Goal: Transaction & Acquisition: Purchase product/service

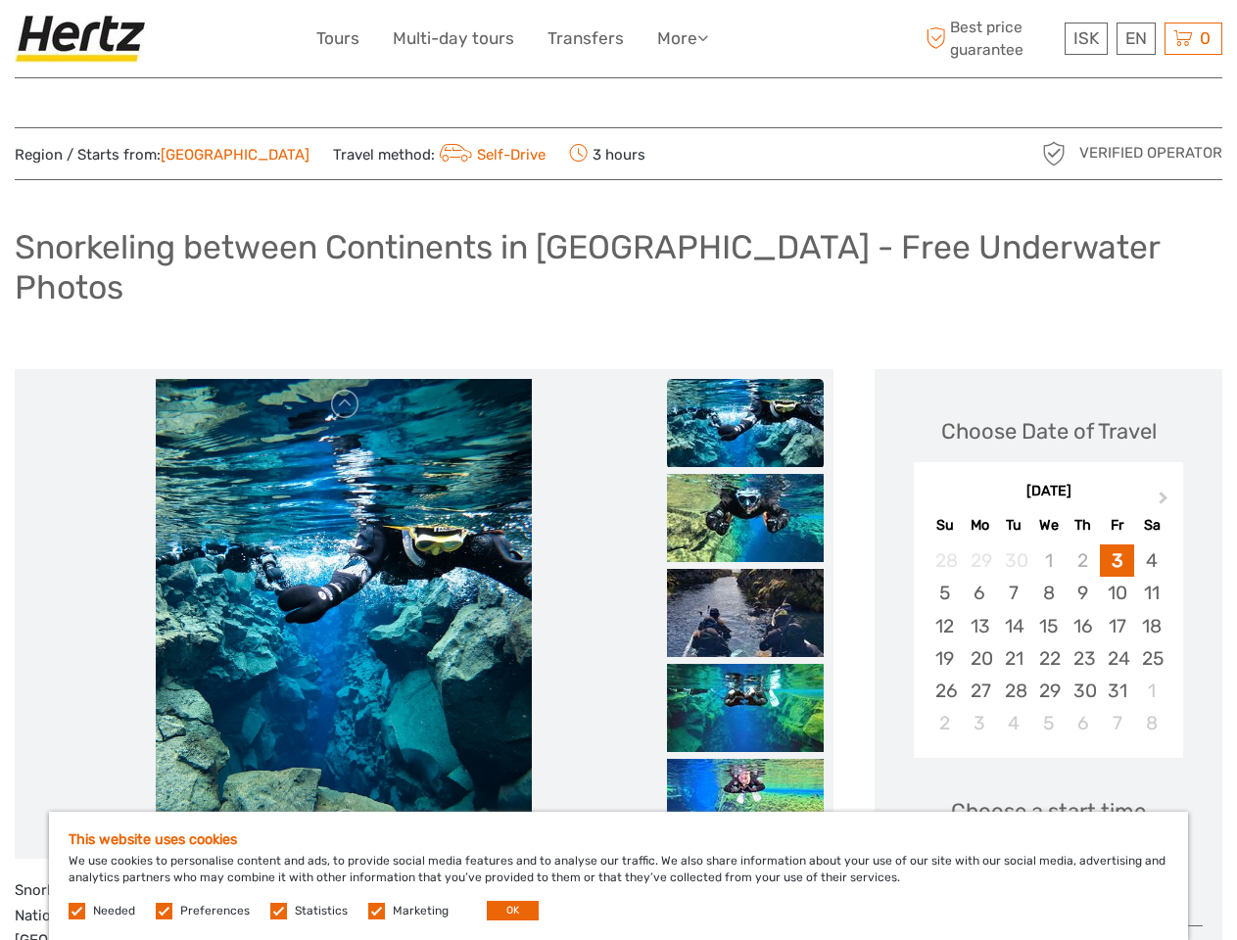
click at [529, 38] on ul "Tours Multi-day tours Transfers More Food & drink Travel Articles Back to Back …" at bounding box center [526, 38] width 421 height 28
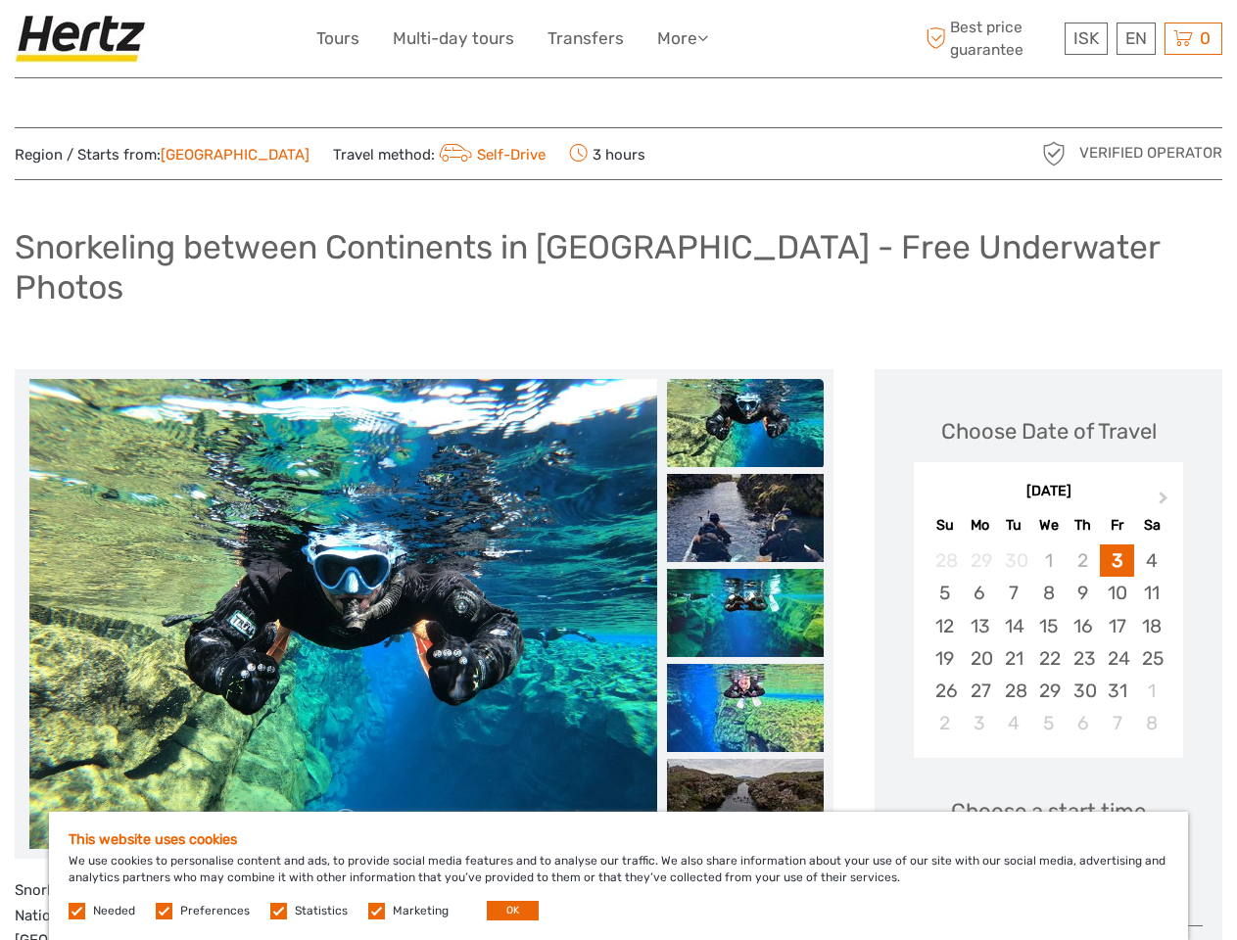
click at [682, 38] on link "More" at bounding box center [682, 38] width 51 height 28
click at [706, 37] on icon at bounding box center [702, 37] width 11 height 17
click at [1085, 38] on span "ISK" at bounding box center [1085, 38] width 25 height 20
click at [1135, 38] on div "EN English Español Deutsch" at bounding box center [1135, 39] width 39 height 32
click at [1193, 38] on div "0 Items Total 0 ISK Checkout The shopping cart is empty." at bounding box center [1193, 39] width 58 height 32
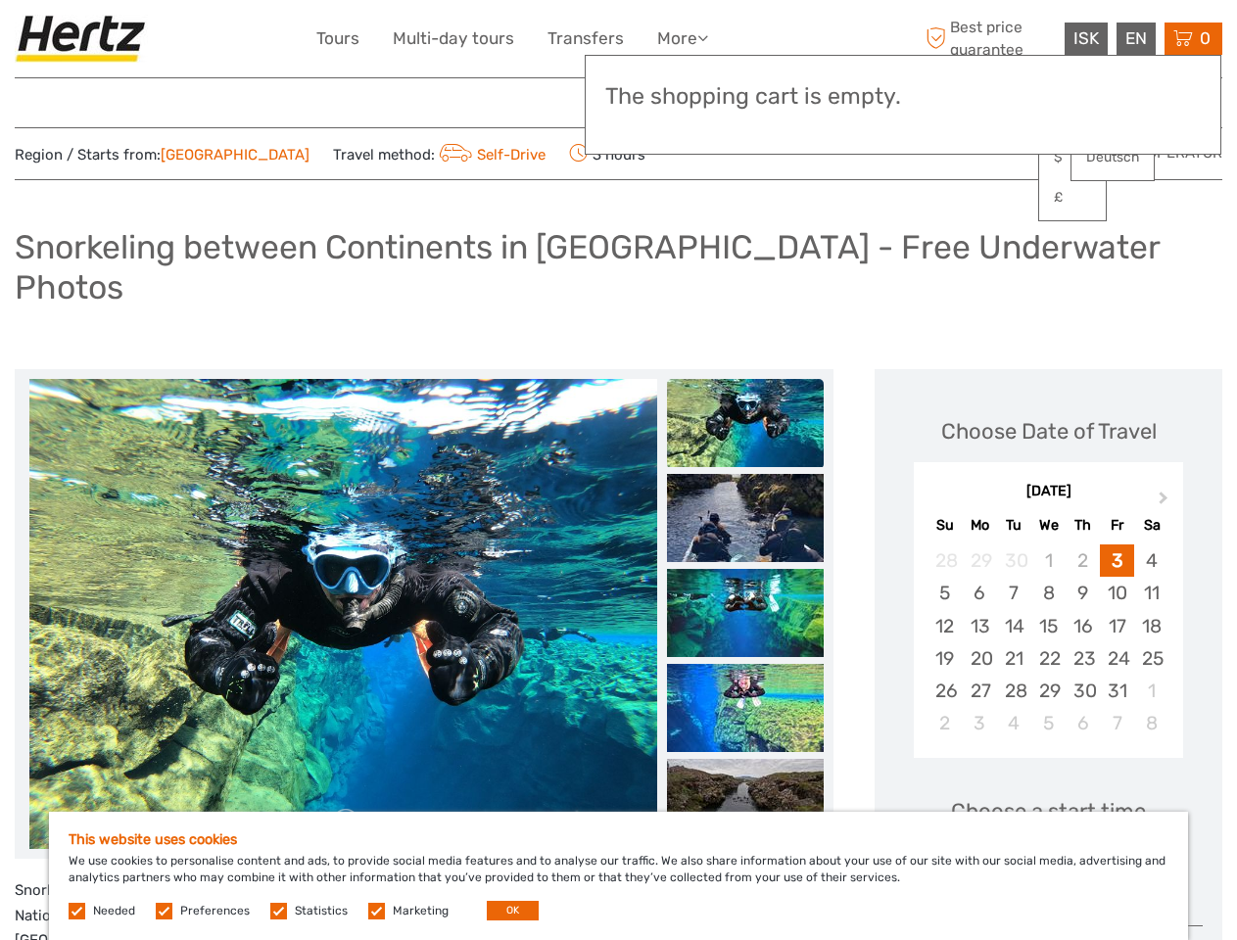
click at [343, 575] on img at bounding box center [342, 614] width 627 height 470
click at [346, 389] on link at bounding box center [345, 404] width 31 height 31
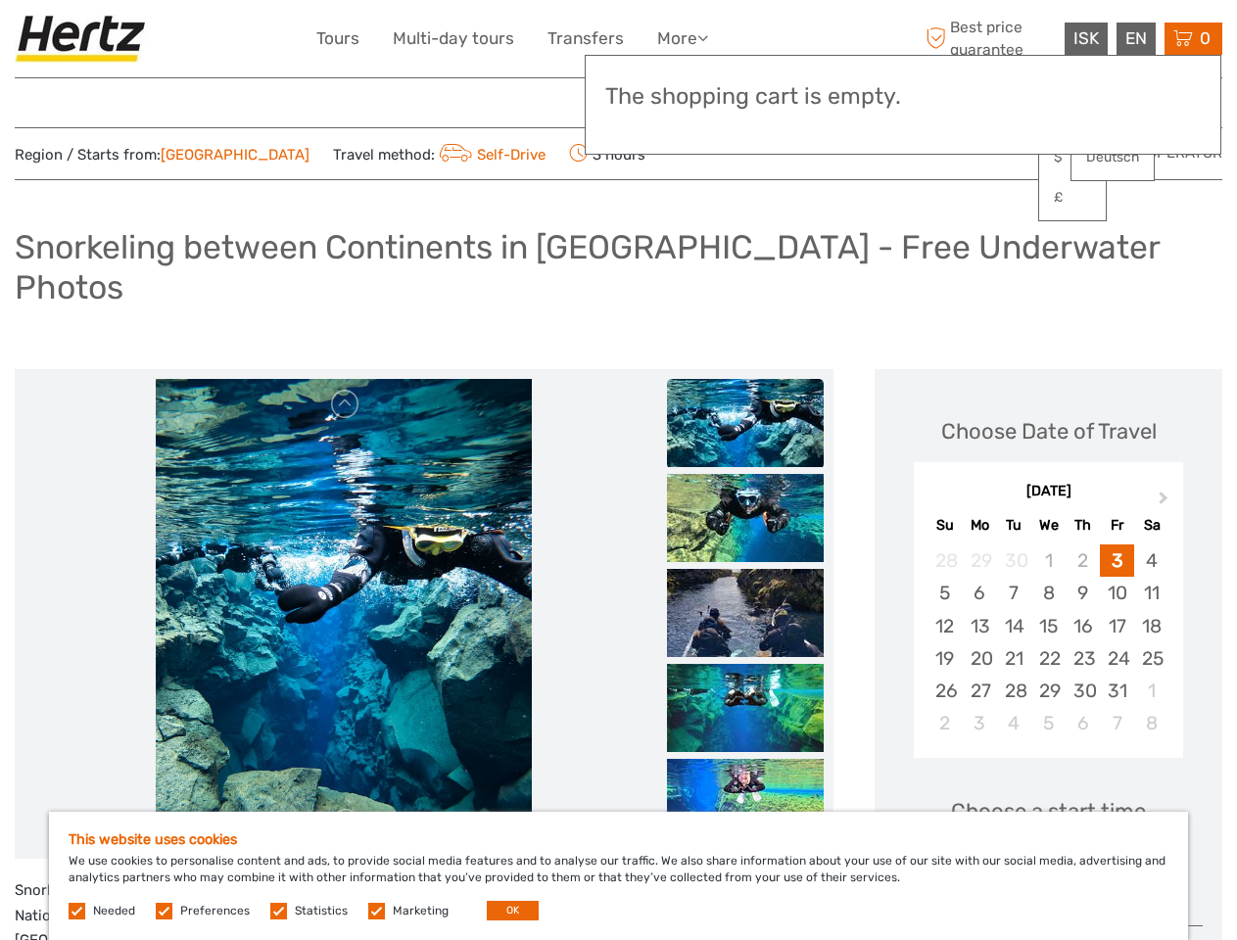
click at [346, 808] on link at bounding box center [345, 823] width 31 height 31
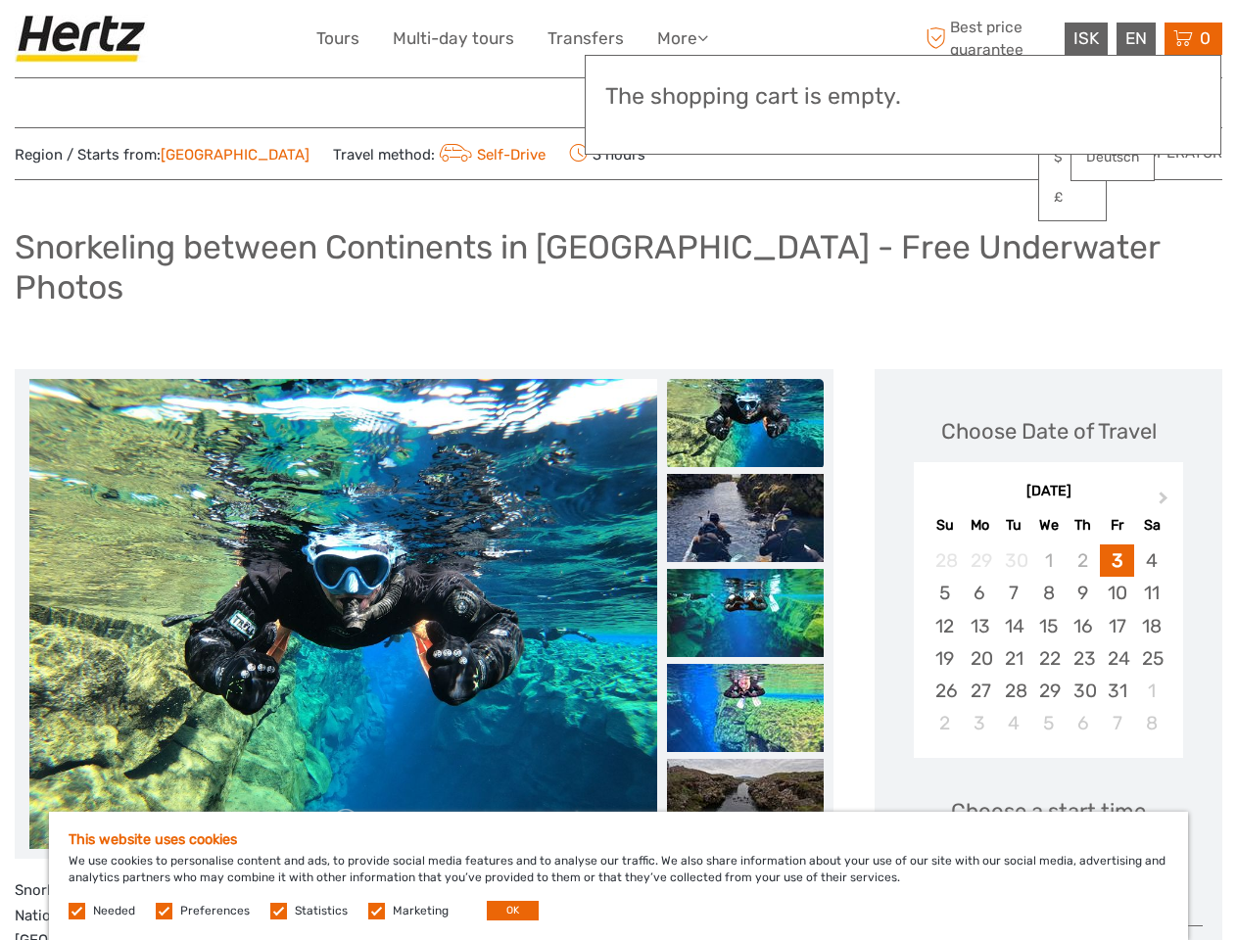
click at [745, 100] on h3 "The shopping cart is empty." at bounding box center [902, 96] width 595 height 27
